Goal: Transaction & Acquisition: Book appointment/travel/reservation

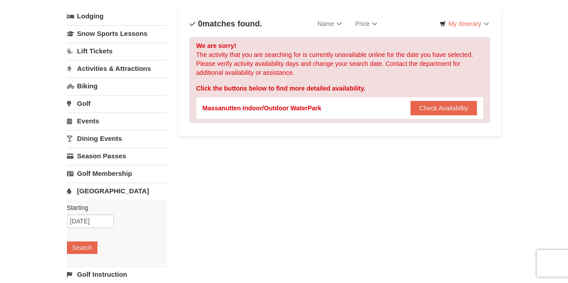
scroll to position [50, 0]
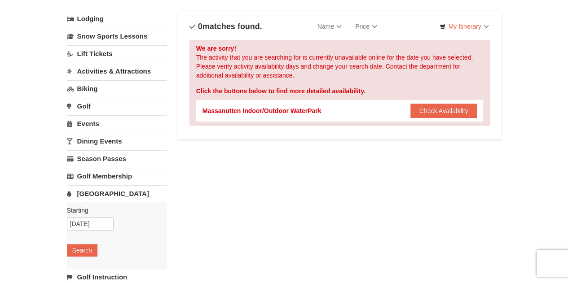
click at [176, 197] on div "Lodging Arrival Please format dates MM/DD/YYYY Please format dates MM/DD/YYYY […" at bounding box center [284, 241] width 434 height 461
click at [453, 106] on button "Check Availability" at bounding box center [443, 111] width 67 height 14
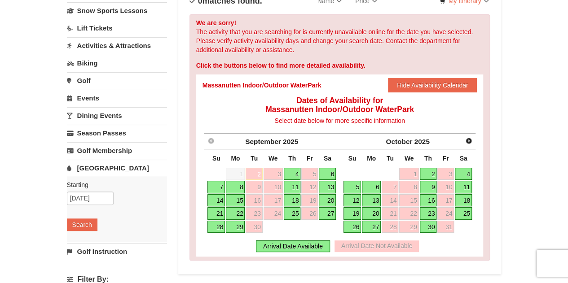
scroll to position [83, 0]
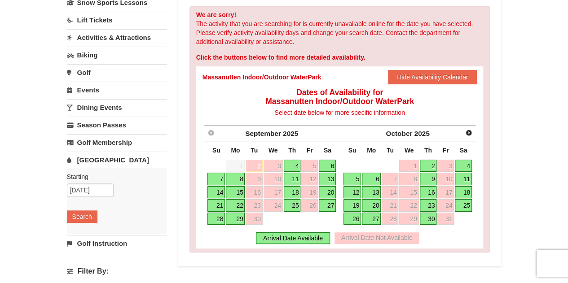
click at [463, 190] on link "18" at bounding box center [463, 192] width 17 height 13
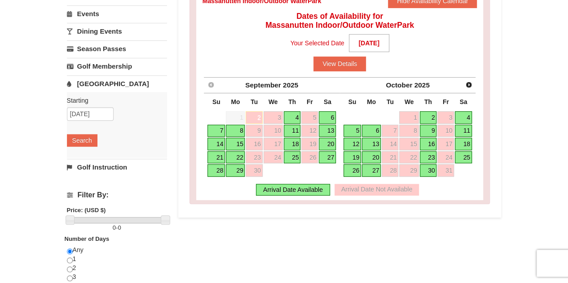
scroll to position [159, 0]
click at [466, 142] on link "18" at bounding box center [463, 144] width 17 height 13
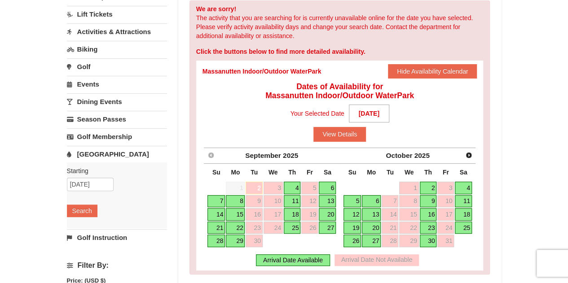
scroll to position [90, 0]
click at [467, 209] on link "18" at bounding box center [463, 214] width 17 height 13
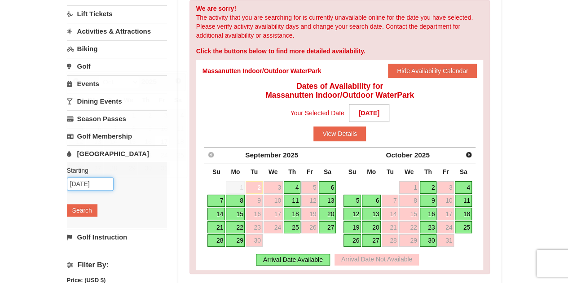
click at [87, 179] on input "10/17/2025" at bounding box center [90, 183] width 47 height 13
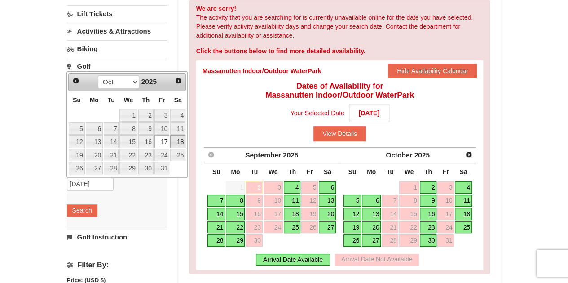
click at [181, 143] on link "18" at bounding box center [177, 142] width 15 height 13
type input "[DATE]"
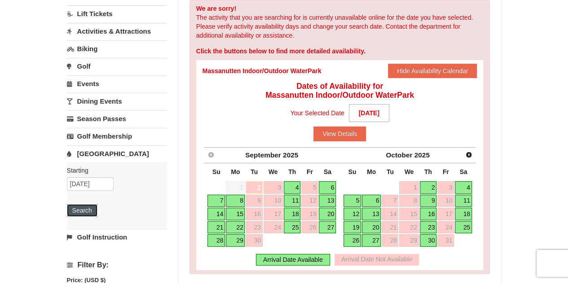
click at [74, 209] on button "Search" at bounding box center [82, 210] width 31 height 13
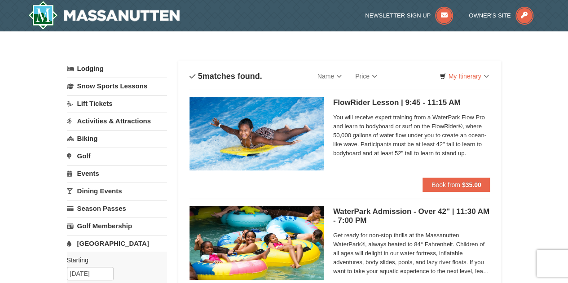
scroll to position [0, 0]
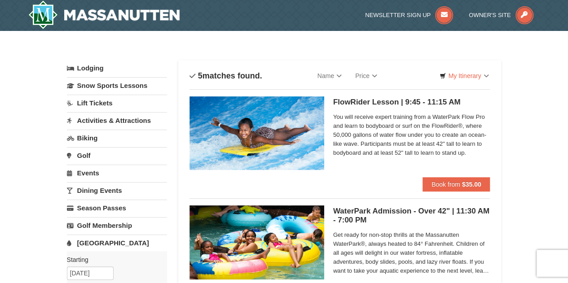
click at [98, 135] on link "Biking" at bounding box center [117, 138] width 100 height 17
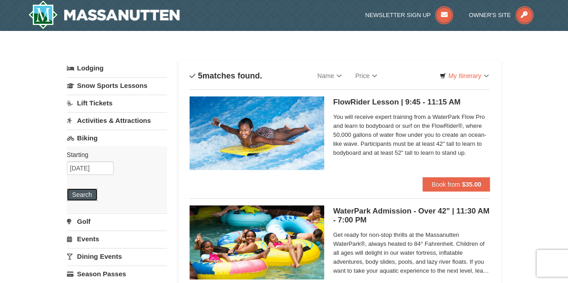
click at [91, 190] on button "Search" at bounding box center [82, 195] width 31 height 13
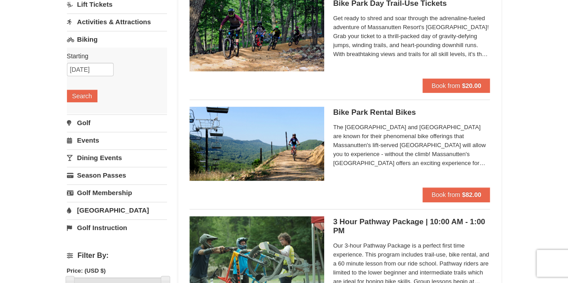
scroll to position [95, 0]
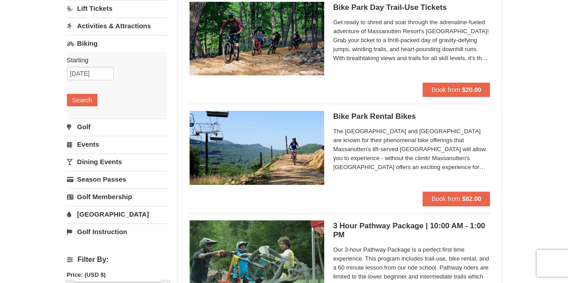
click at [91, 140] on link "Events" at bounding box center [117, 144] width 100 height 17
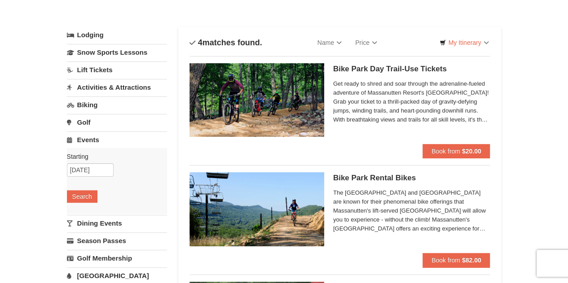
click at [98, 63] on link "Lift Tickets" at bounding box center [117, 69] width 100 height 17
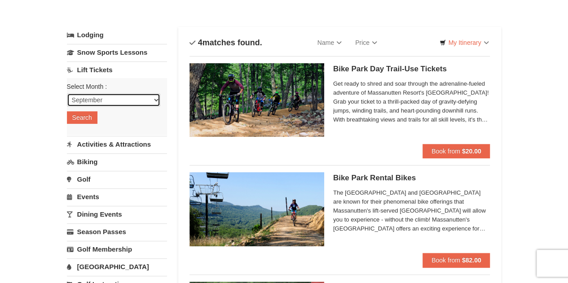
click at [87, 98] on select "September October November December January February March April May June July …" at bounding box center [113, 99] width 93 height 13
select select "10"
click at [67, 93] on select "September October November December January February March April May June July …" at bounding box center [113, 99] width 93 height 13
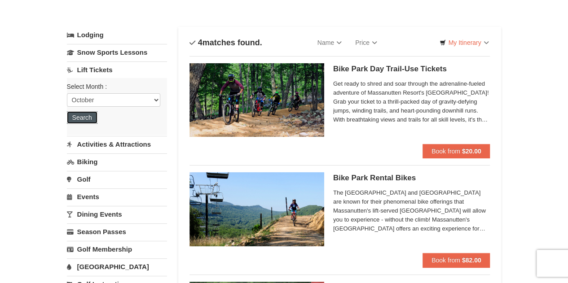
click at [89, 120] on button "Search" at bounding box center [82, 117] width 31 height 13
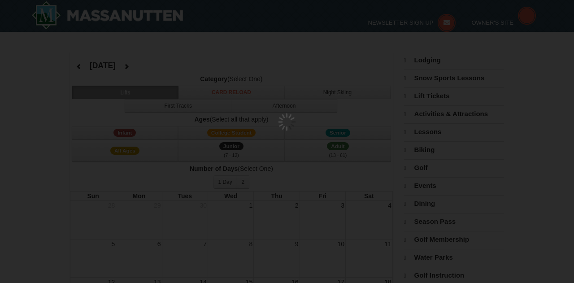
select select "10"
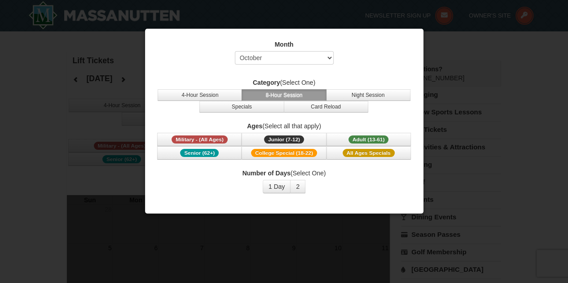
click at [282, 39] on div "Month Select September October November December January February March April M…" at bounding box center [283, 116] width 269 height 167
click at [351, 137] on span "Adult (13-61)" at bounding box center [368, 140] width 40 height 8
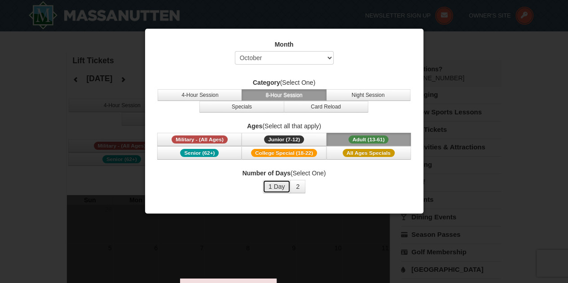
click at [275, 187] on button "1 Day" at bounding box center [277, 186] width 28 height 13
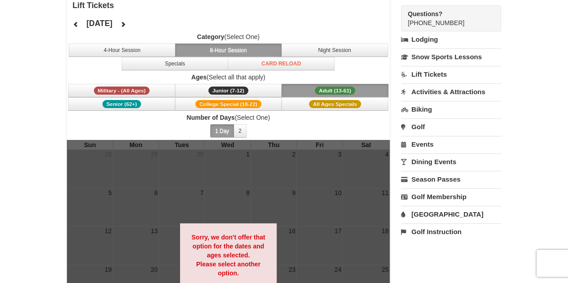
scroll to position [50, 0]
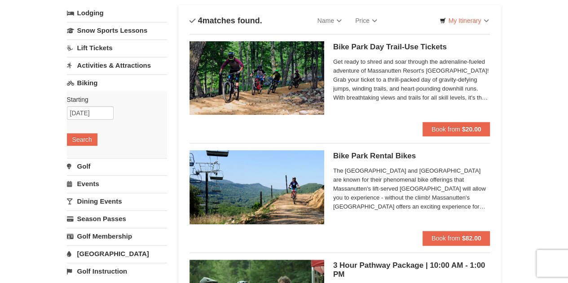
click at [84, 67] on link "Activities & Attractions" at bounding box center [117, 65] width 100 height 17
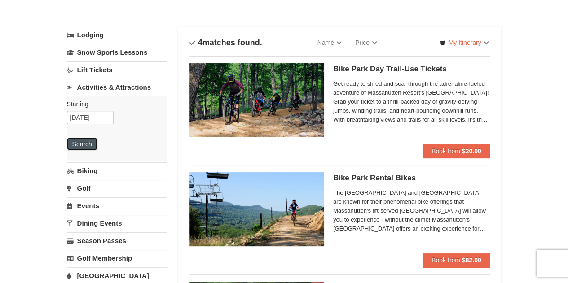
click at [88, 141] on button "Search" at bounding box center [82, 144] width 31 height 13
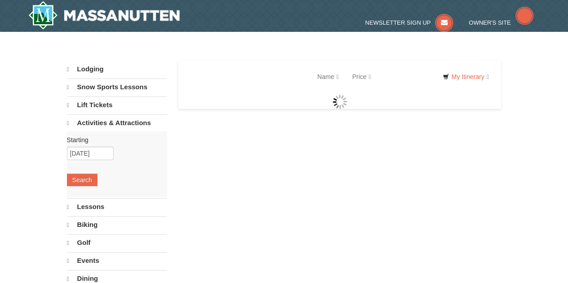
select select "9"
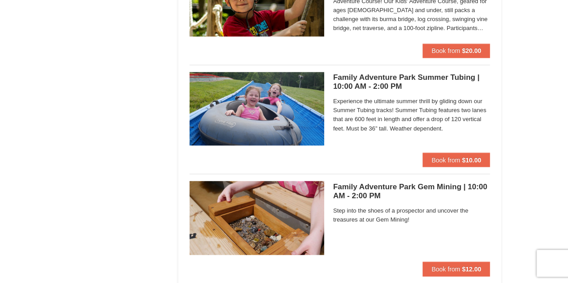
scroll to position [2427, 0]
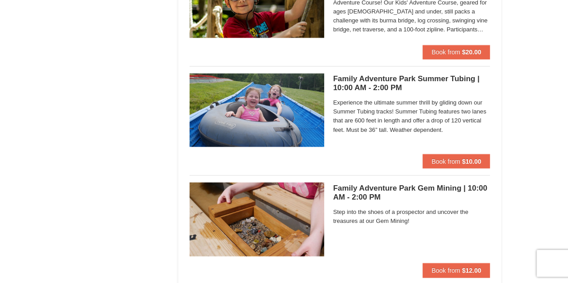
click at [353, 77] on h5 "Family Adventure Park Summer Tubing | 10:00 AM - 2:00 PM Massanutten Family Adv…" at bounding box center [411, 84] width 157 height 18
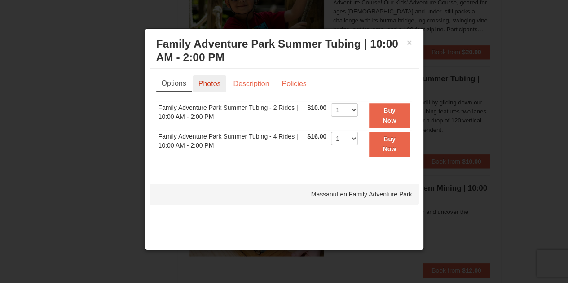
click at [212, 87] on link "Photos" at bounding box center [210, 83] width 34 height 17
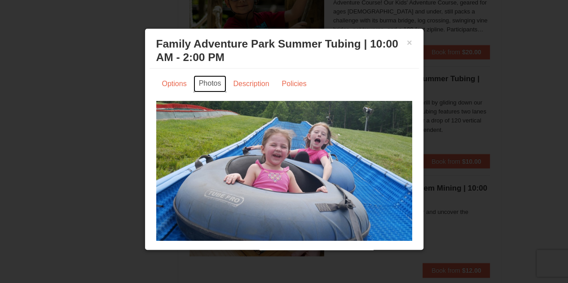
scroll to position [8, 0]
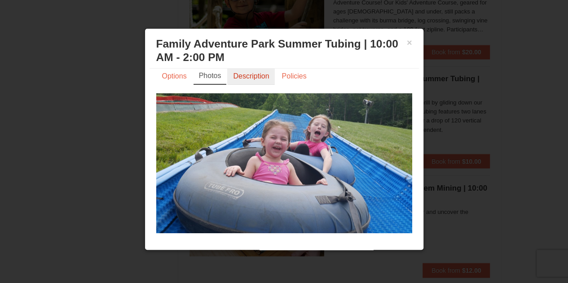
click at [254, 76] on link "Description" at bounding box center [251, 76] width 48 height 17
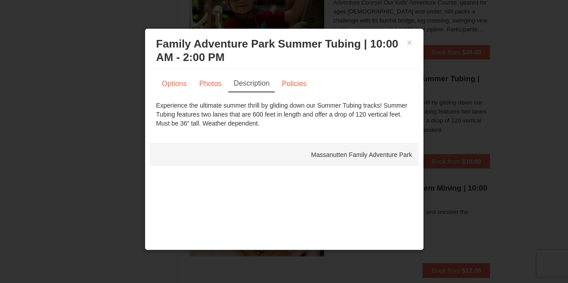
scroll to position [0, 0]
click at [294, 83] on link "Policies" at bounding box center [294, 83] width 36 height 17
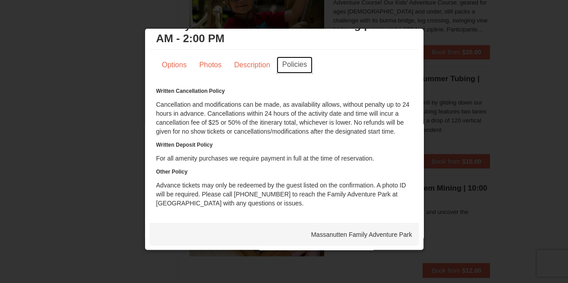
scroll to position [19, 0]
click at [463, 160] on div at bounding box center [284, 141] width 568 height 283
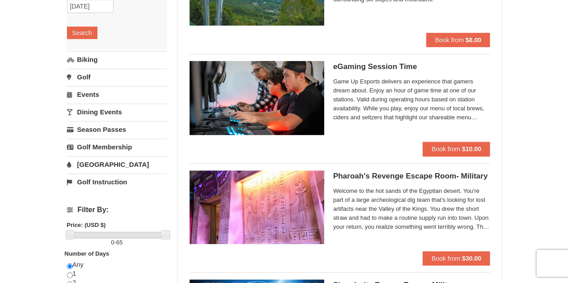
scroll to position [0, 0]
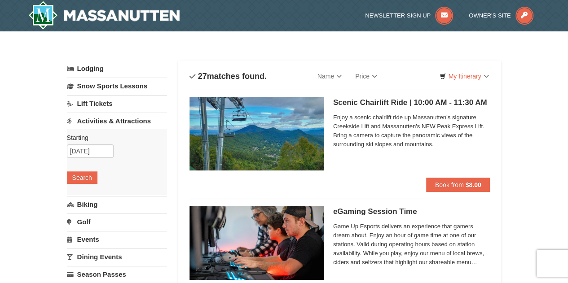
click at [76, 69] on link "Lodging" at bounding box center [117, 69] width 100 height 16
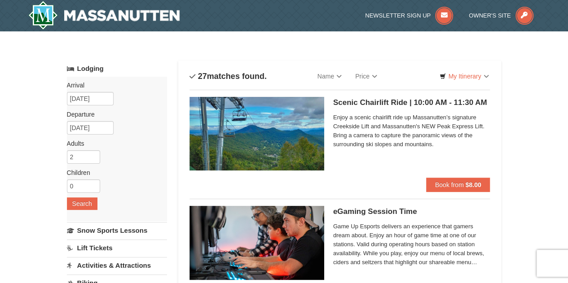
click at [107, 9] on img at bounding box center [104, 15] width 152 height 29
